Goal: Information Seeking & Learning: Learn about a topic

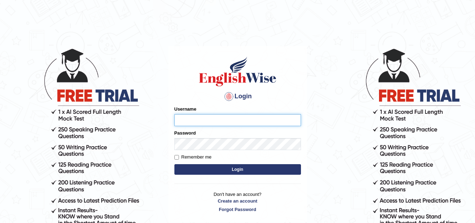
click at [191, 119] on input "Username" at bounding box center [237, 120] width 127 height 12
type input "Kamaljeetkaur"
click at [216, 168] on button "Login" at bounding box center [237, 169] width 127 height 11
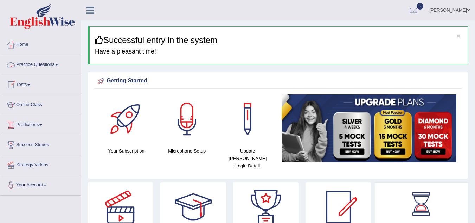
click at [58, 64] on span at bounding box center [56, 64] width 3 height 1
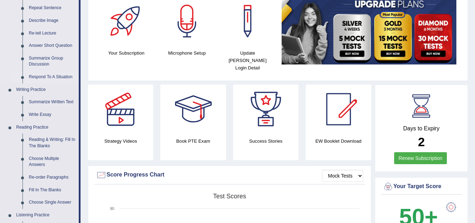
scroll to position [98, 0]
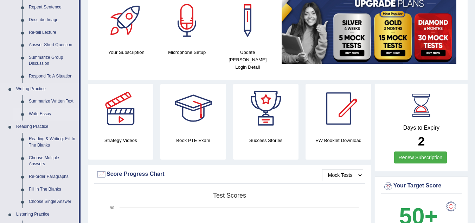
click at [40, 114] on link "Write Essay" at bounding box center [52, 114] width 53 height 13
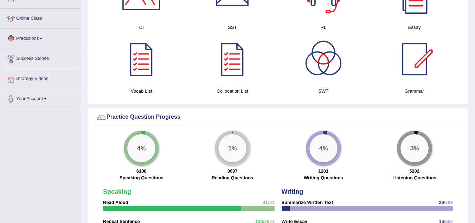
scroll to position [473, 0]
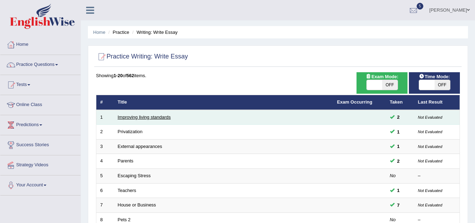
click at [156, 116] on link "Improving living standards" at bounding box center [144, 116] width 53 height 5
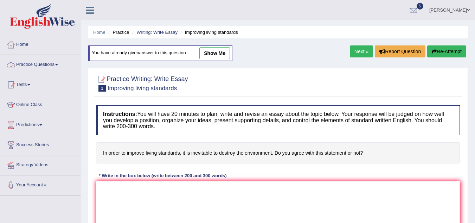
click at [58, 64] on span at bounding box center [56, 64] width 3 height 1
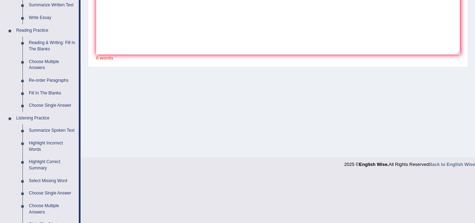
scroll to position [349, 0]
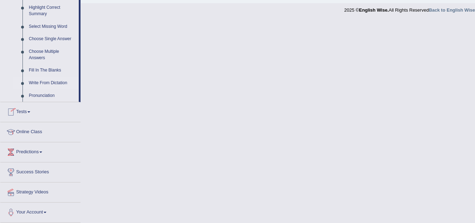
click at [41, 80] on link "Write From Dictation" at bounding box center [52, 83] width 53 height 13
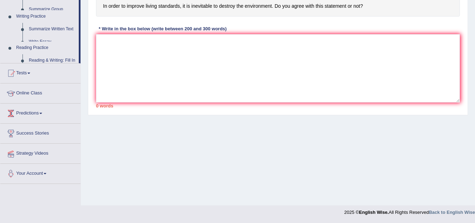
scroll to position [317, 0]
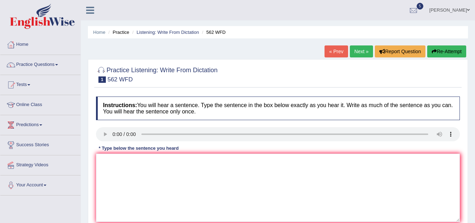
click at [359, 52] on link "Next »" at bounding box center [361, 51] width 23 height 12
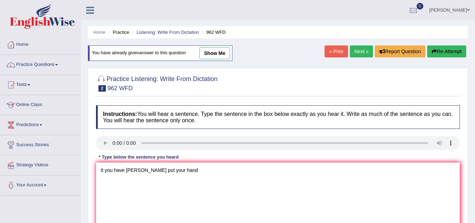
click at [145, 172] on textarea "It you have [PERSON_NAME] put your hand" at bounding box center [278, 196] width 364 height 68
click at [189, 170] on textarea "It you have amy put in exam your hand" at bounding box center [278, 196] width 364 height 68
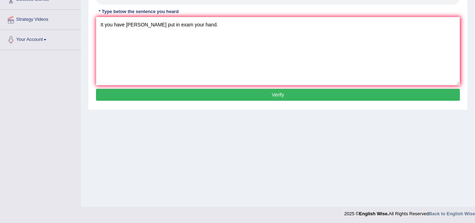
scroll to position [147, 0]
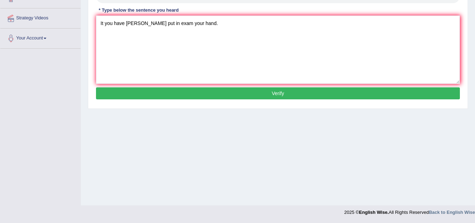
type textarea "It you have amy put in exam your hand."
click at [305, 95] on button "Verify" at bounding box center [278, 93] width 364 height 12
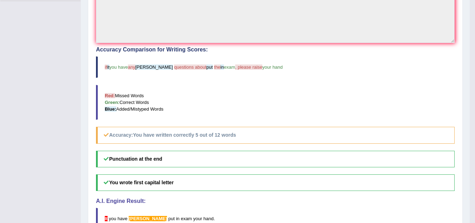
scroll to position [208, 0]
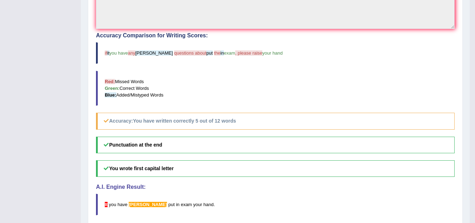
click at [445, 190] on h4 "A.I. Engine Result:" at bounding box center [275, 187] width 359 height 6
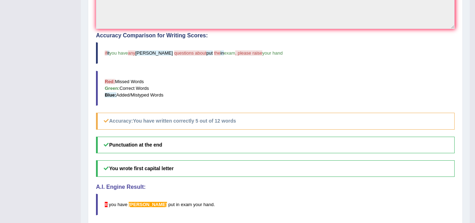
click at [445, 190] on h4 "A.I. Engine Result:" at bounding box center [275, 187] width 359 height 6
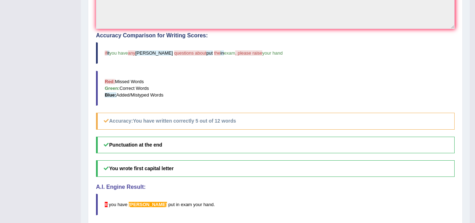
click at [445, 190] on h4 "A.I. Engine Result:" at bounding box center [275, 187] width 359 height 6
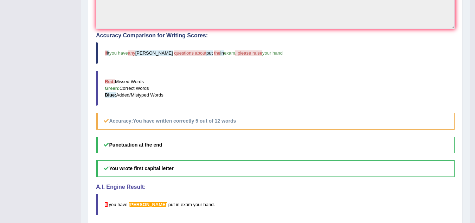
click at [445, 190] on h4 "A.I. Engine Result:" at bounding box center [275, 187] width 359 height 6
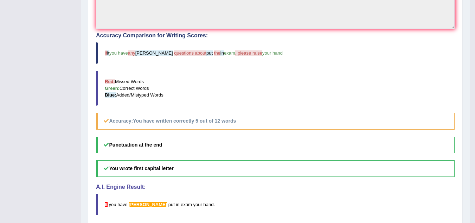
click at [445, 190] on h4 "A.I. Engine Result:" at bounding box center [275, 187] width 359 height 6
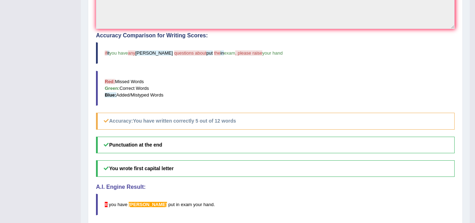
click at [445, 190] on h4 "A.I. Engine Result:" at bounding box center [275, 187] width 359 height 6
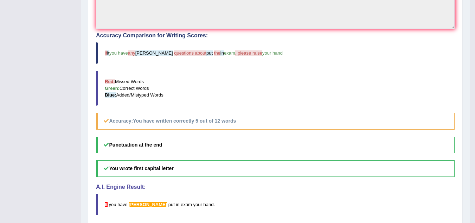
click at [445, 190] on h4 "A.I. Engine Result:" at bounding box center [275, 187] width 359 height 6
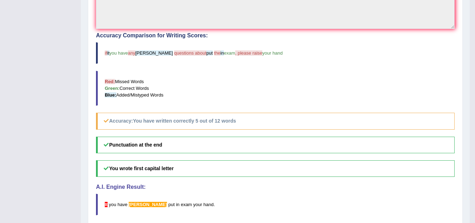
click at [445, 190] on h4 "A.I. Engine Result:" at bounding box center [275, 187] width 359 height 6
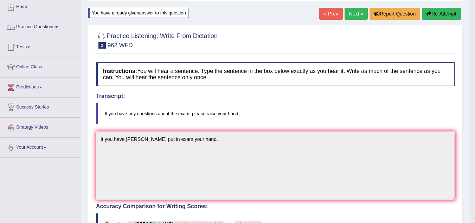
scroll to position [25, 0]
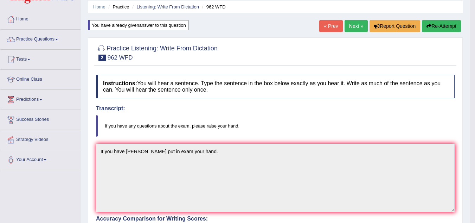
click at [354, 28] on link "Next »" at bounding box center [356, 26] width 23 height 12
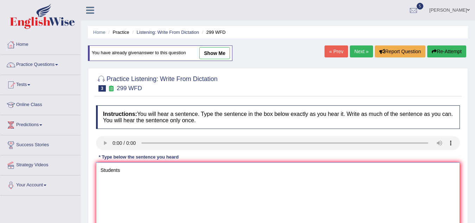
click at [127, 171] on textarea "Students" at bounding box center [278, 196] width 364 height 68
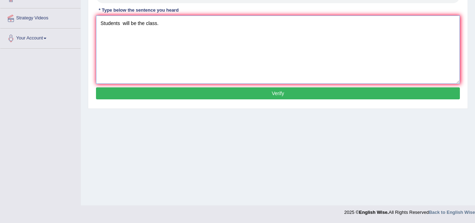
type textarea "Students will be the class."
click at [299, 91] on button "Verify" at bounding box center [278, 93] width 364 height 12
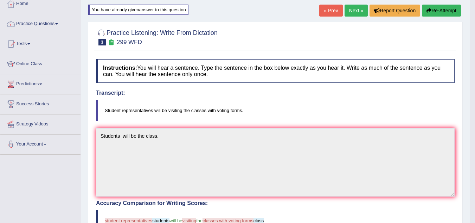
scroll to position [39, 0]
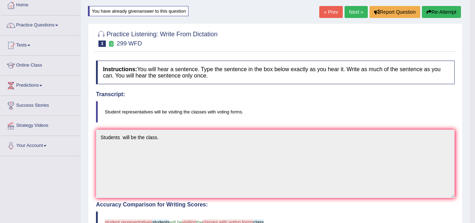
click at [351, 13] on link "Next »" at bounding box center [356, 12] width 23 height 12
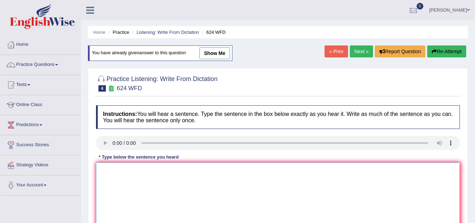
click at [107, 165] on textarea at bounding box center [278, 196] width 364 height 68
click at [108, 171] on textarea at bounding box center [278, 196] width 364 height 68
click at [134, 167] on textarea "Our coures" at bounding box center [278, 196] width 364 height 68
click at [125, 170] on textarea "Our coures importment learning skills" at bounding box center [278, 196] width 364 height 68
click at [125, 170] on textarea "Our couresthe importment learning skills" at bounding box center [278, 196] width 364 height 68
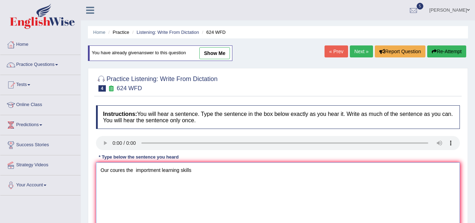
click at [134, 170] on textarea "Our coures the importment learning skills" at bounding box center [278, 196] width 364 height 68
click at [125, 169] on textarea "Our coures the are importment learning skills" at bounding box center [278, 196] width 364 height 68
click at [143, 170] on textarea "Our coures the are importment learning skills" at bounding box center [278, 196] width 364 height 68
click at [211, 168] on textarea "Our coures the are help importment learning skills" at bounding box center [278, 196] width 364 height 68
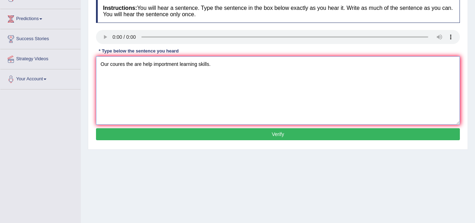
scroll to position [147, 0]
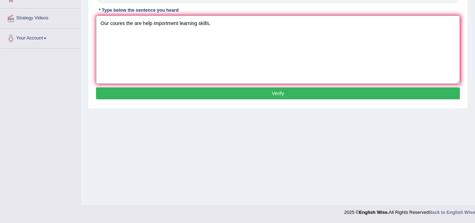
type textarea "Our coures the are help importment learning skills."
click at [296, 92] on button "Verify" at bounding box center [278, 93] width 364 height 12
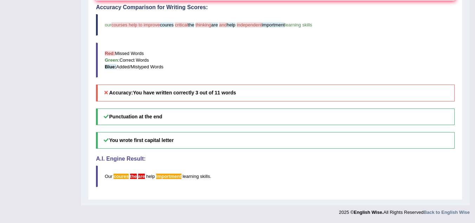
scroll to position [42, 0]
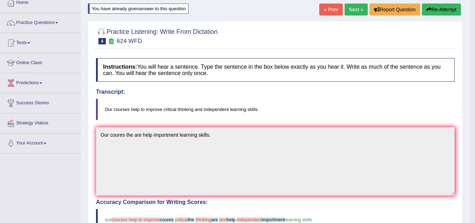
click at [354, 11] on link "Next »" at bounding box center [356, 10] width 23 height 12
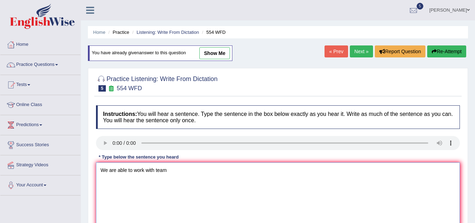
click at [155, 172] on textarea "We are able to work with team" at bounding box center [278, 196] width 364 height 68
click at [175, 170] on textarea "We are able to work with in team" at bounding box center [278, 196] width 364 height 68
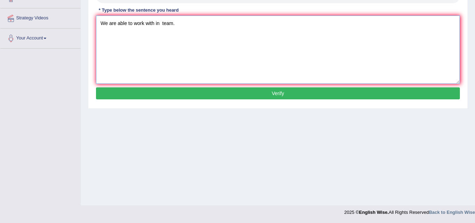
type textarea "We are able to work with in team."
click at [263, 97] on button "Verify" at bounding box center [278, 93] width 364 height 12
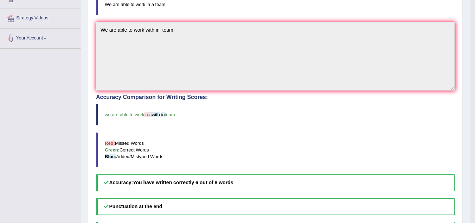
click at [246, 136] on blockquote "Red: Missed Words Green: Correct Words Blue: Added/Mistyped Words" at bounding box center [275, 149] width 359 height 35
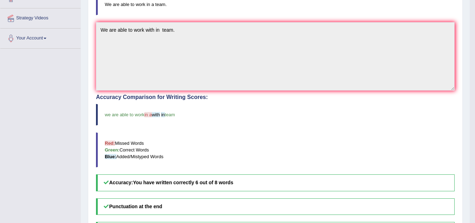
click at [246, 136] on blockquote "Red: Missed Words Green: Correct Words Blue: Added/Mistyped Words" at bounding box center [275, 149] width 359 height 35
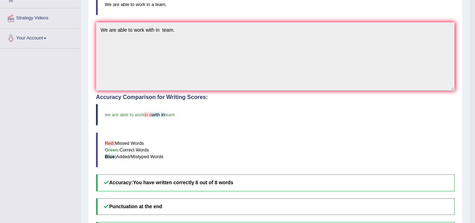
click at [246, 136] on blockquote "Red: Missed Words Green: Correct Words Blue: Added/Mistyped Words" at bounding box center [275, 149] width 359 height 35
click at [247, 136] on blockquote "Red: Missed Words Green: Correct Words Blue: Added/Mistyped Words" at bounding box center [275, 149] width 359 height 35
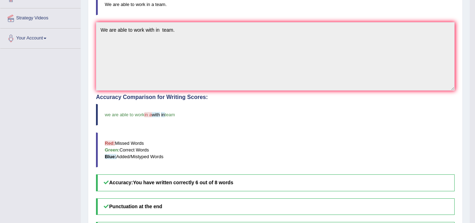
click at [247, 136] on blockquote "Red: Missed Words Green: Correct Words Blue: Added/Mistyped Words" at bounding box center [275, 149] width 359 height 35
click at [246, 136] on blockquote "Red: Missed Words Green: Correct Words Blue: Added/Mistyped Words" at bounding box center [275, 149] width 359 height 35
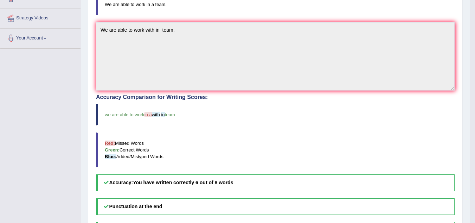
click at [246, 136] on blockquote "Red: Missed Words Green: Correct Words Blue: Added/Mistyped Words" at bounding box center [275, 149] width 359 height 35
click at [198, 180] on b "You have written correctly 6 out of 8 words" at bounding box center [183, 182] width 100 height 6
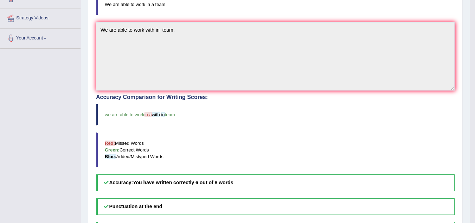
scroll to position [0, 0]
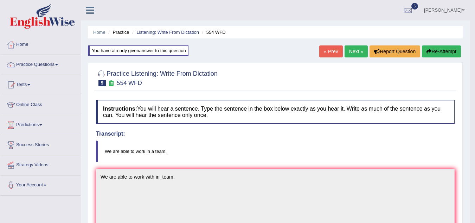
click at [354, 52] on link "Next »" at bounding box center [356, 51] width 23 height 12
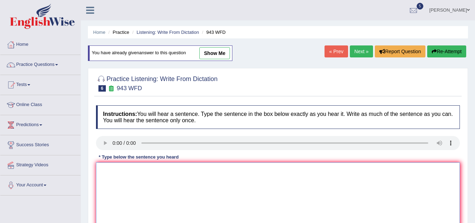
click at [103, 169] on textarea at bounding box center [278, 196] width 364 height 68
click at [144, 167] on textarea "The farming work" at bounding box center [278, 196] width 364 height 68
click at [139, 171] on textarea "The farming work develop" at bounding box center [278, 196] width 364 height 68
click at [180, 170] on textarea "The farming work world develop" at bounding box center [278, 196] width 364 height 68
click at [152, 170] on textarea "The farming work world develop" at bounding box center [278, 196] width 364 height 68
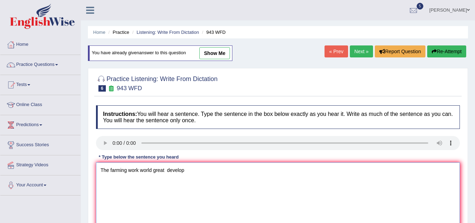
click at [166, 170] on textarea "The farming work world great develop" at bounding box center [278, 196] width 364 height 68
click at [189, 173] on textarea "The farming work world great develop" at bounding box center [278, 196] width 364 height 68
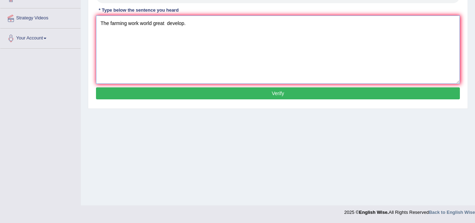
type textarea "The farming work world great develop."
click at [337, 95] on button "Verify" at bounding box center [278, 93] width 364 height 12
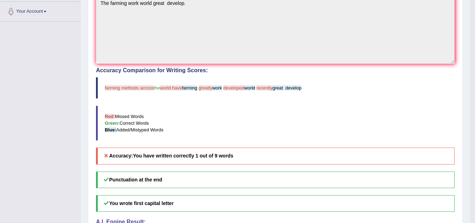
scroll to position [42, 0]
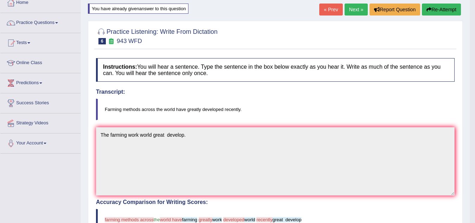
click at [351, 12] on link "Next »" at bounding box center [356, 10] width 23 height 12
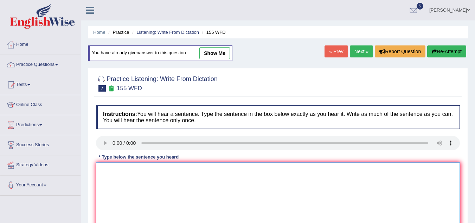
click at [108, 177] on textarea at bounding box center [278, 196] width 364 height 68
click at [162, 171] on textarea "Important detail missing the" at bounding box center [278, 196] width 364 height 68
click at [134, 172] on textarea "Important detail missing the [PERSON_NAME]" at bounding box center [278, 196] width 364 height 68
click at [134, 171] on textarea "Important detail argument missing the [PERSON_NAME]" at bounding box center [278, 196] width 364 height 68
click at [194, 171] on textarea "Important detaild argument missing the [PERSON_NAME]" at bounding box center [278, 196] width 364 height 68
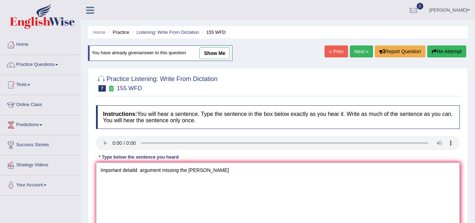
click at [208, 170] on textarea "Important detaild argument missing the [PERSON_NAME]" at bounding box center [278, 196] width 364 height 68
click at [202, 171] on textarea "Important detaild argument missing the summies" at bounding box center [278, 196] width 364 height 68
click at [214, 172] on textarea "Important detaild argument missing the summaries" at bounding box center [278, 196] width 364 height 68
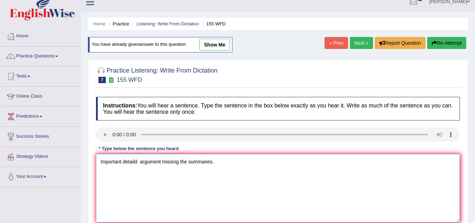
scroll to position [147, 0]
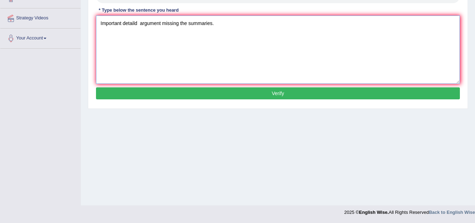
type textarea "Important detaild argument missing the summaries."
click at [307, 95] on button "Verify" at bounding box center [278, 93] width 364 height 12
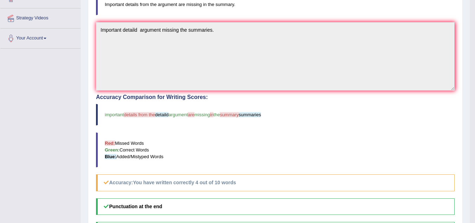
scroll to position [0, 0]
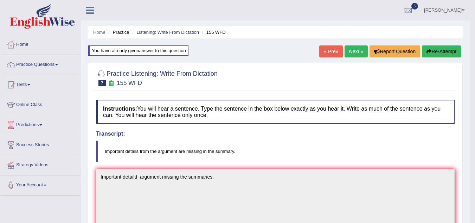
click at [355, 52] on link "Next »" at bounding box center [356, 51] width 23 height 12
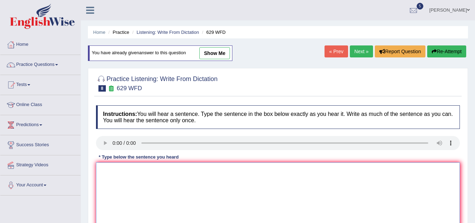
click at [100, 172] on textarea at bounding box center [278, 196] width 364 height 68
click at [120, 174] on textarea "Please" at bounding box center [278, 196] width 364 height 68
click at [138, 171] on textarea "Please report the argument" at bounding box center [278, 196] width 364 height 68
click at [171, 169] on textarea "Please report the idea argument" at bounding box center [278, 196] width 364 height 68
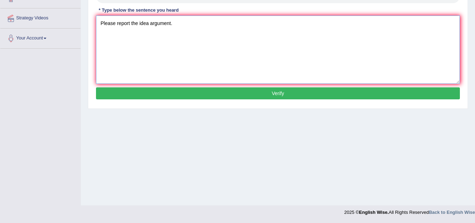
type textarea "Please report the idea argument."
click at [269, 95] on button "Verify" at bounding box center [278, 93] width 364 height 12
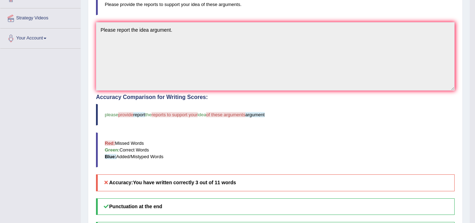
scroll to position [0, 0]
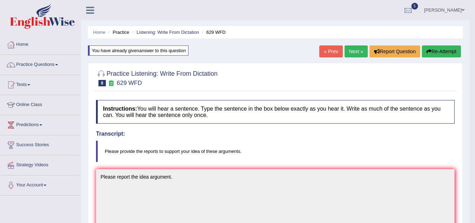
click at [350, 51] on link "Next »" at bounding box center [356, 51] width 23 height 12
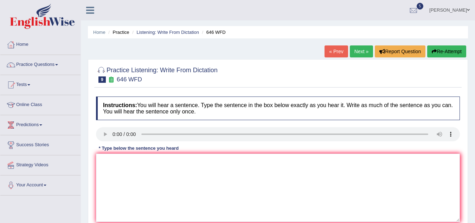
click at [359, 53] on link "Next »" at bounding box center [361, 51] width 23 height 12
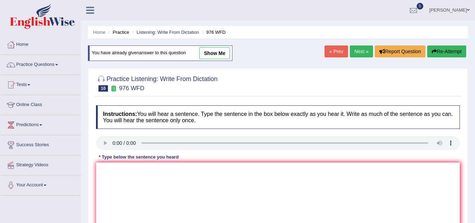
click at [105, 170] on textarea at bounding box center [278, 196] width 364 height 68
click at [148, 171] on textarea "Study in the economy in the research" at bounding box center [278, 196] width 364 height 68
click at [202, 170] on textarea "Study in the economy subject in the research" at bounding box center [278, 196] width 364 height 68
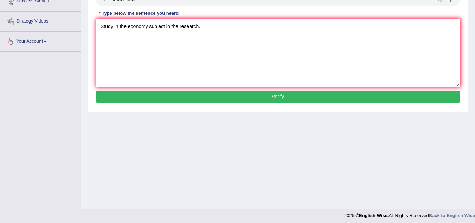
scroll to position [147, 0]
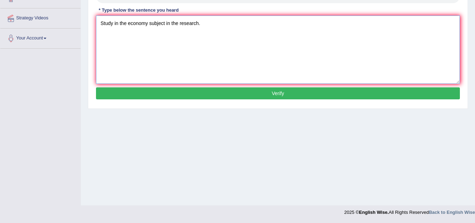
type textarea "Study in the economy subject in the research."
click at [316, 93] on button "Verify" at bounding box center [278, 93] width 364 height 12
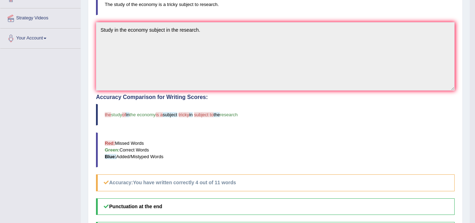
scroll to position [0, 0]
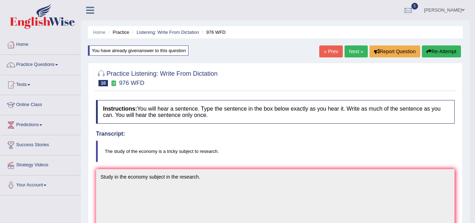
click at [353, 52] on link "Next »" at bounding box center [356, 51] width 23 height 12
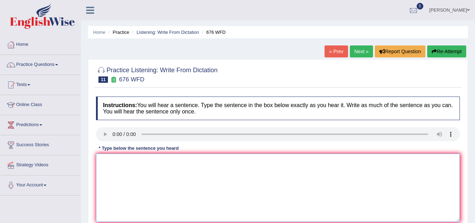
click at [101, 168] on textarea at bounding box center [278, 187] width 364 height 68
click at [139, 159] on textarea "Universtiy" at bounding box center [278, 187] width 364 height 68
click at [142, 161] on textarea "Universtiy need to research" at bounding box center [278, 187] width 364 height 68
click at [169, 161] on textarea "Universtiy need to research" at bounding box center [278, 187] width 364 height 68
type textarea "Universtiy need to research subjects."
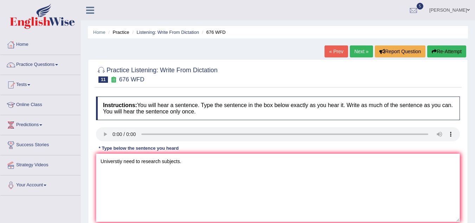
scroll to position [147, 0]
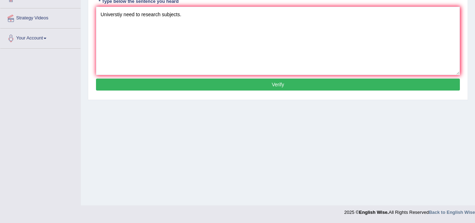
click at [303, 84] on button "Verify" at bounding box center [278, 84] width 364 height 12
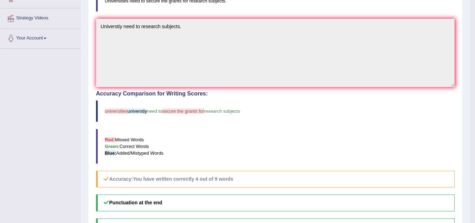
click at [277, 134] on blockquote "Red: Missed Words Green: Correct Words Blue: Added/Mistyped Words" at bounding box center [275, 146] width 359 height 35
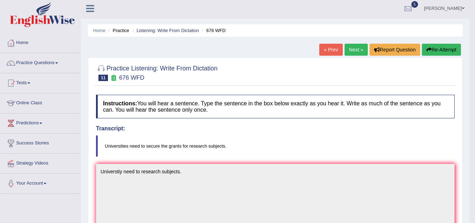
scroll to position [0, 0]
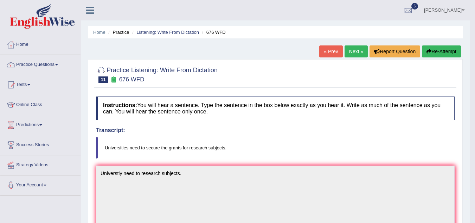
click at [353, 51] on link "Next »" at bounding box center [356, 51] width 23 height 12
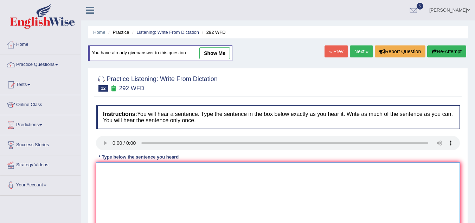
click at [108, 168] on textarea at bounding box center [278, 196] width 364 height 68
click at [114, 170] on textarea "Some people the are" at bounding box center [278, 196] width 364 height 68
click at [181, 169] on textarea "Some argument people the are" at bounding box center [278, 196] width 364 height 68
click at [154, 170] on textarea "Some argument people the are the are not important" at bounding box center [278, 196] width 364 height 68
click at [239, 171] on textarea "Some argument people edutation the are the are not important" at bounding box center [278, 196] width 364 height 68
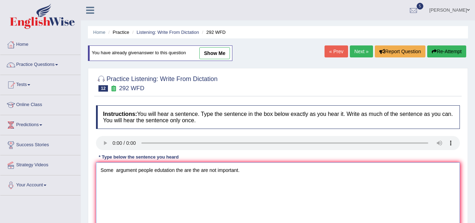
scroll to position [147, 0]
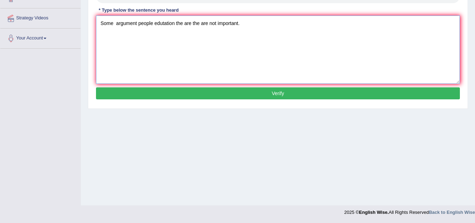
type textarea "Some argument people edutation the are the are not important."
click at [294, 95] on button "Verify" at bounding box center [278, 93] width 364 height 12
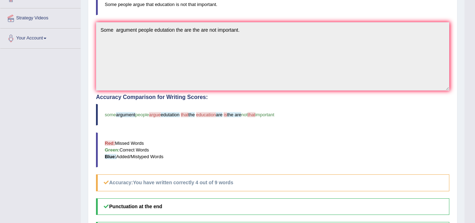
scroll to position [0, 0]
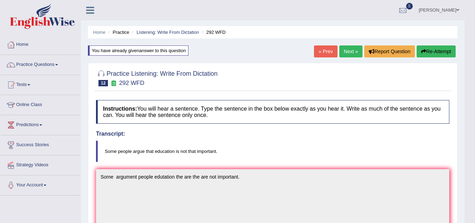
click at [345, 52] on link "Next »" at bounding box center [350, 51] width 23 height 12
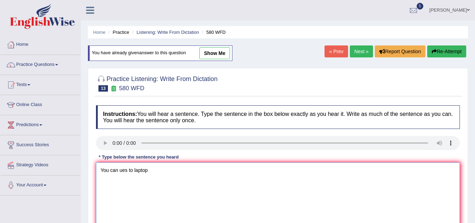
click at [150, 171] on textarea "You can ues to laptop" at bounding box center [278, 196] width 364 height 68
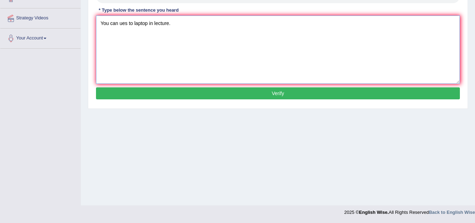
type textarea "You can ues to laptop in lecture."
click at [271, 96] on button "Verify" at bounding box center [278, 93] width 364 height 12
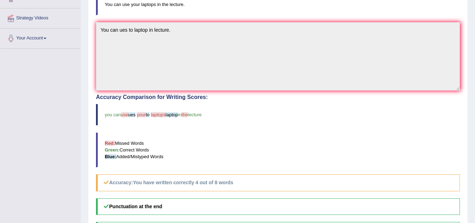
scroll to position [0, 0]
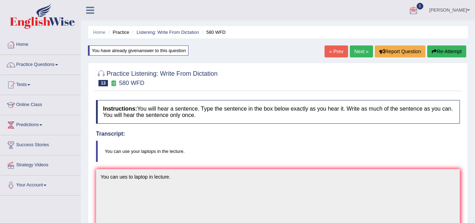
click at [359, 50] on link "Next »" at bounding box center [361, 51] width 23 height 12
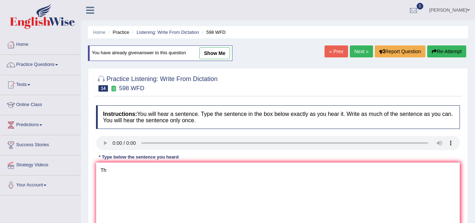
type textarea "T"
click at [166, 172] on textarea "The check on the website side taxt books" at bounding box center [278, 196] width 364 height 68
click at [231, 171] on textarea "The check on the website side looking before taxt books" at bounding box center [278, 196] width 364 height 68
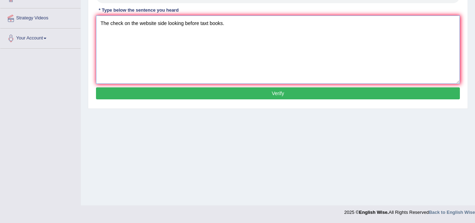
type textarea "The check on the website side looking before taxt books."
click at [247, 93] on button "Verify" at bounding box center [278, 93] width 364 height 12
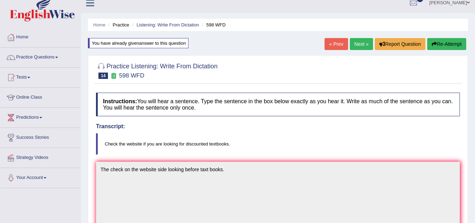
scroll to position [0, 0]
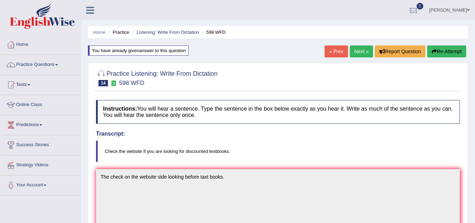
click at [58, 65] on span at bounding box center [56, 64] width 3 height 1
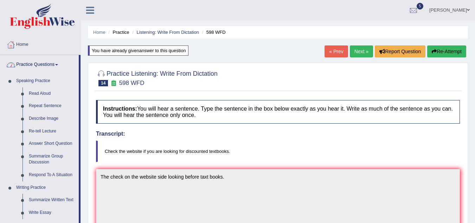
click at [49, 91] on link "Read Aloud" at bounding box center [52, 93] width 53 height 13
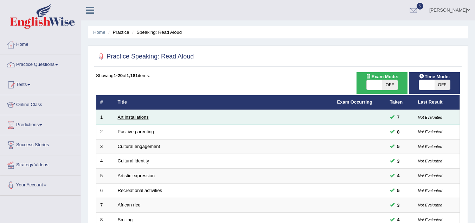
click at [130, 116] on link "Art installations" at bounding box center [133, 116] width 31 height 5
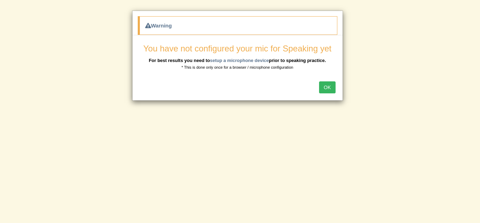
click at [333, 84] on button "OK" at bounding box center [327, 87] width 16 height 12
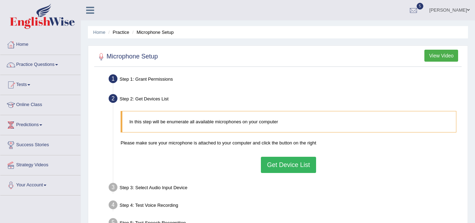
click at [297, 168] on button "Get Device List" at bounding box center [288, 165] width 55 height 16
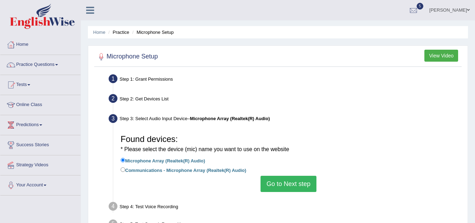
click at [282, 187] on button "Go to Next step" at bounding box center [289, 184] width 56 height 16
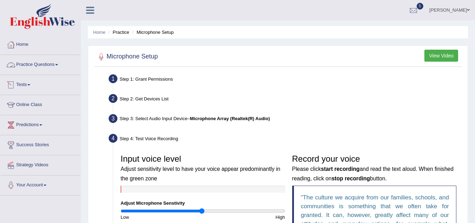
click at [58, 65] on span at bounding box center [56, 64] width 3 height 1
